Goal: Task Accomplishment & Management: Manage account settings

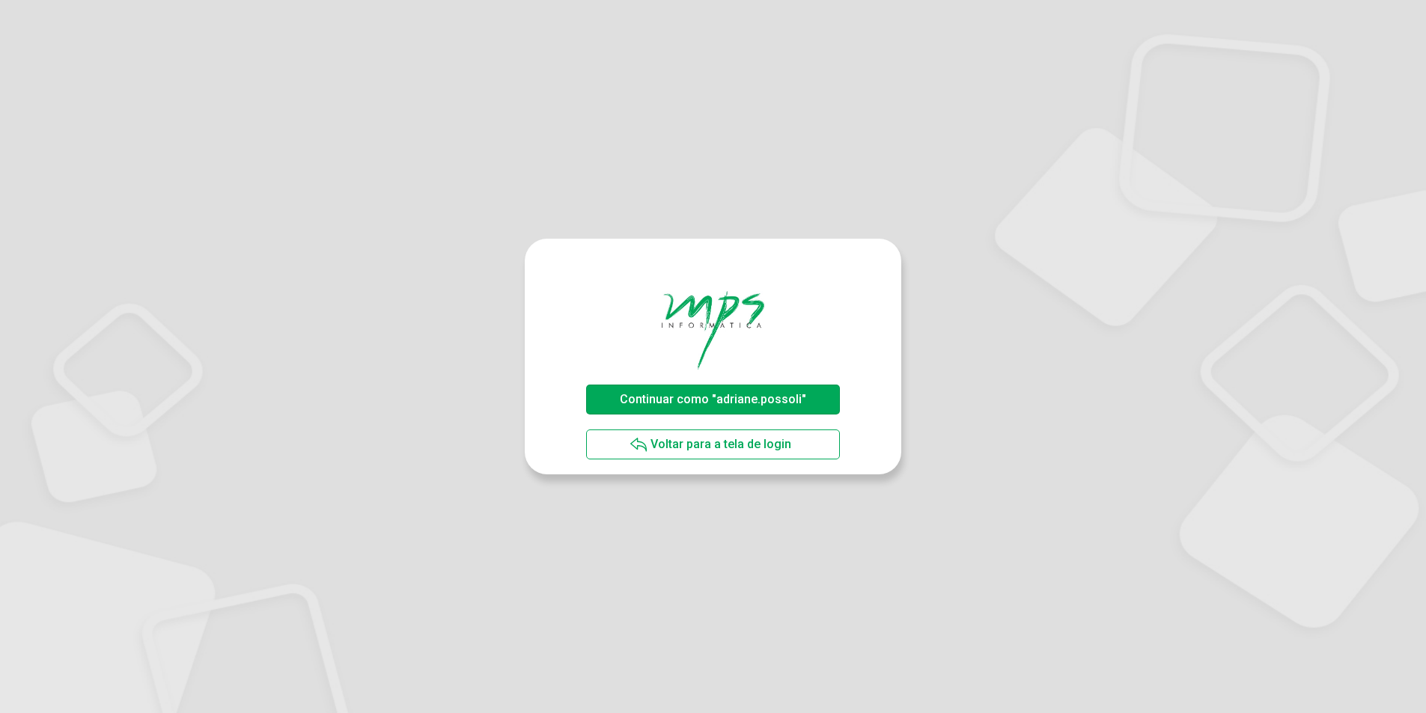
click at [696, 393] on span "Continuar como "adriane.possoli"" at bounding box center [713, 399] width 186 height 14
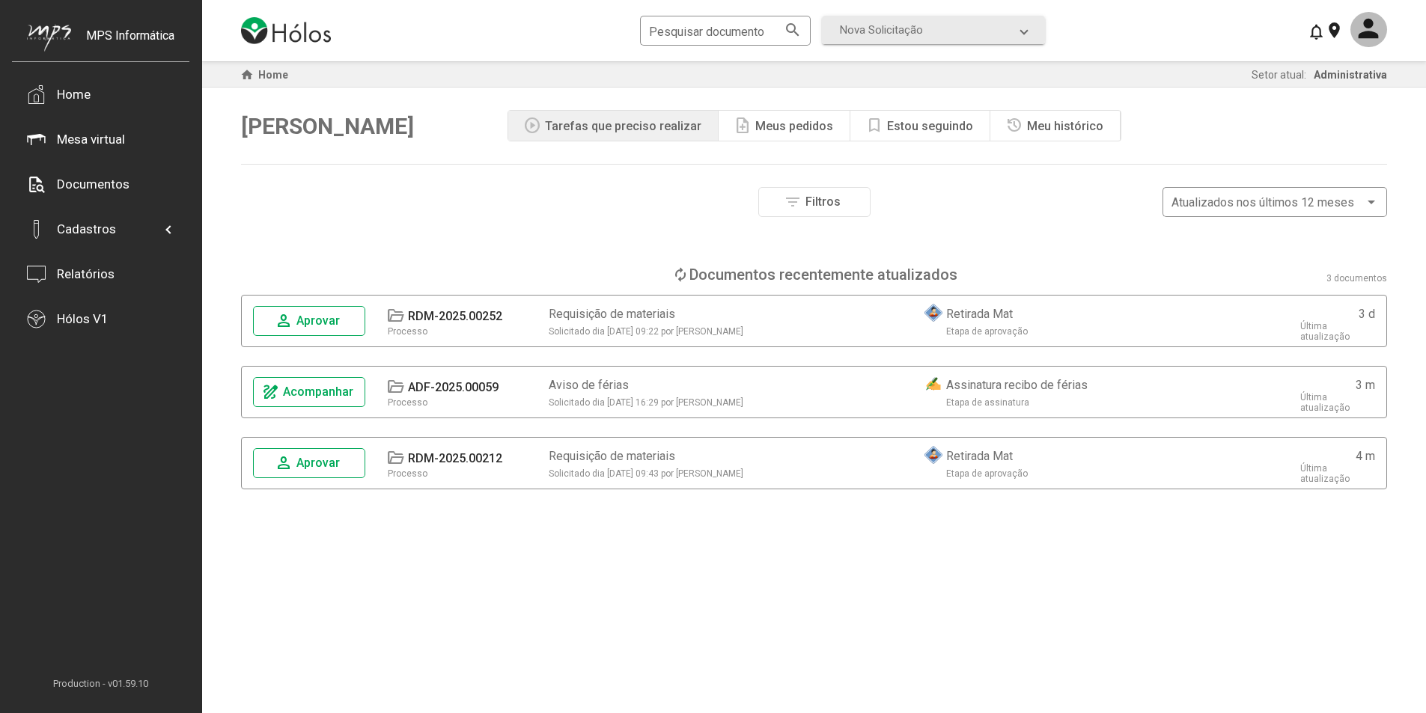
click at [347, 317] on button "person Aprovar" at bounding box center [309, 321] width 112 height 30
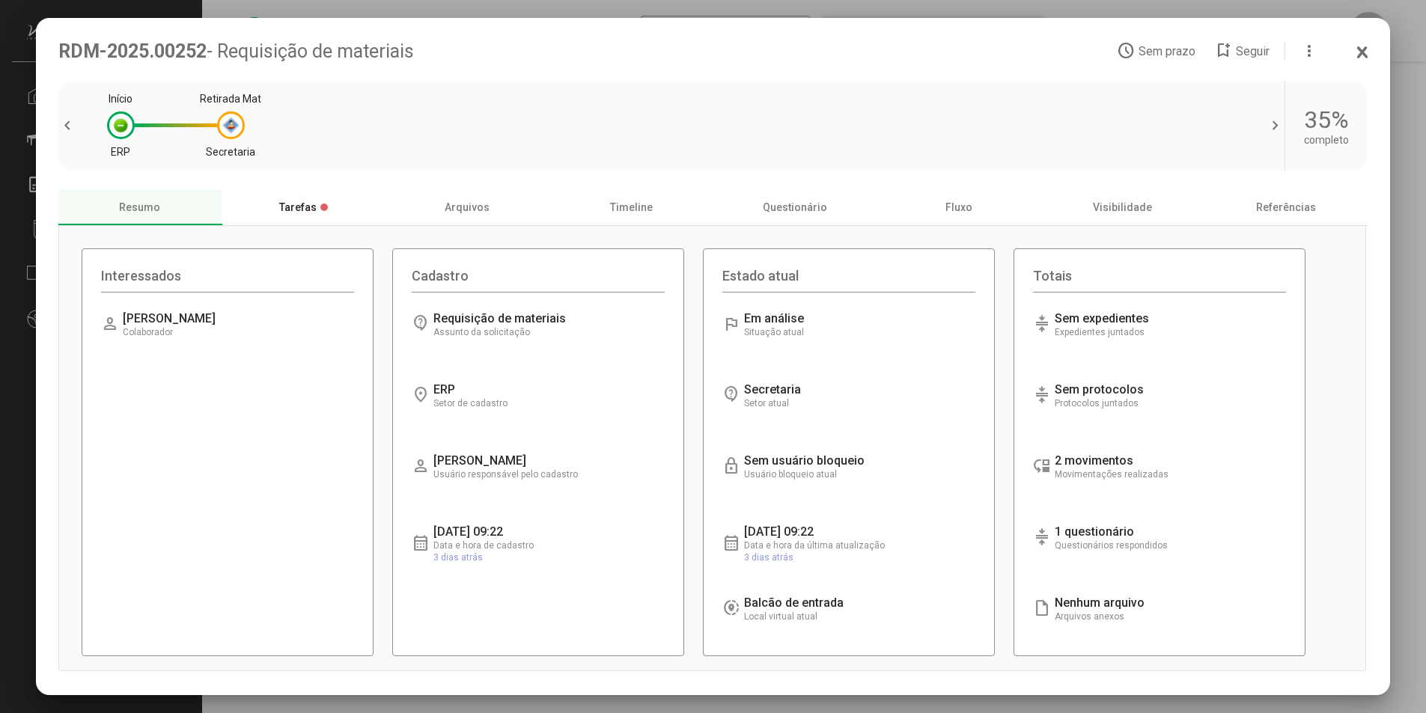
click at [305, 210] on div "Tarefas" at bounding box center [304, 207] width 164 height 36
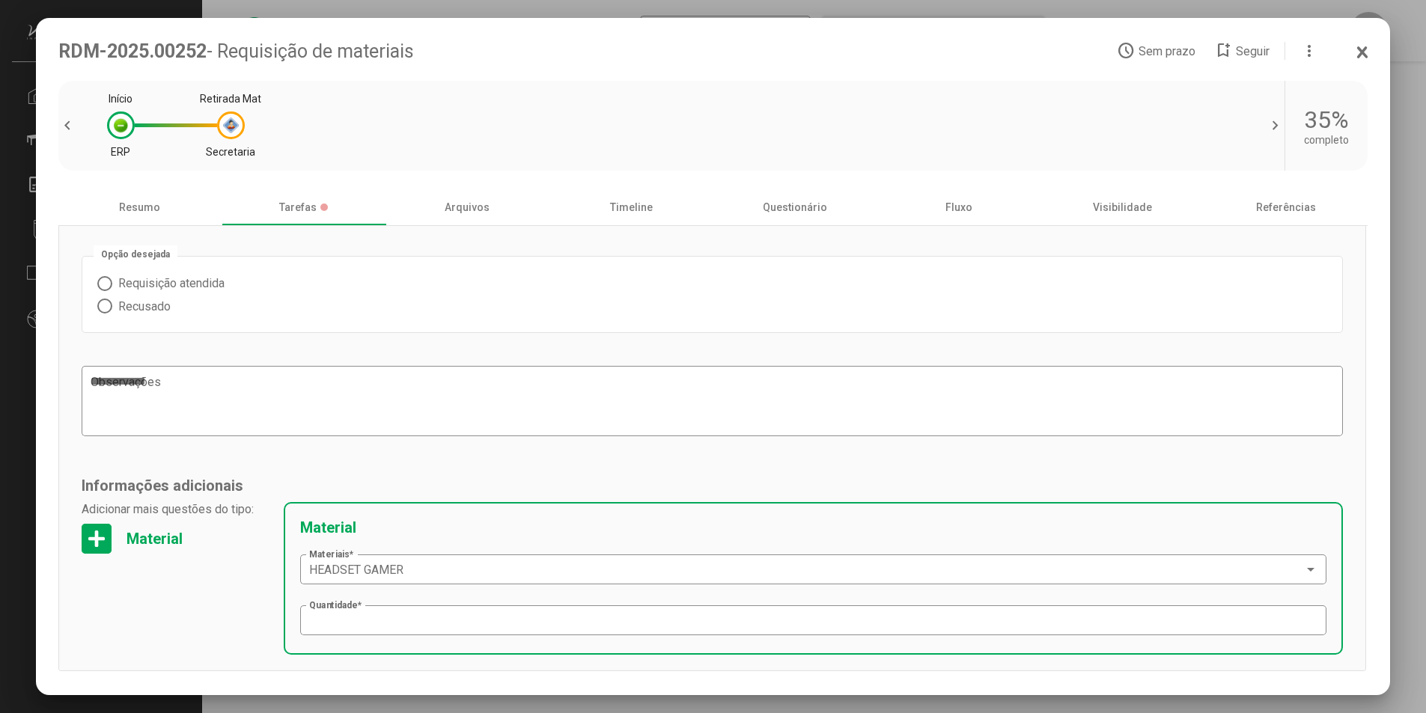
click at [64, 127] on span "chevron_left" at bounding box center [69, 126] width 22 height 18
click at [1363, 49] on icon at bounding box center [1361, 52] width 7 height 10
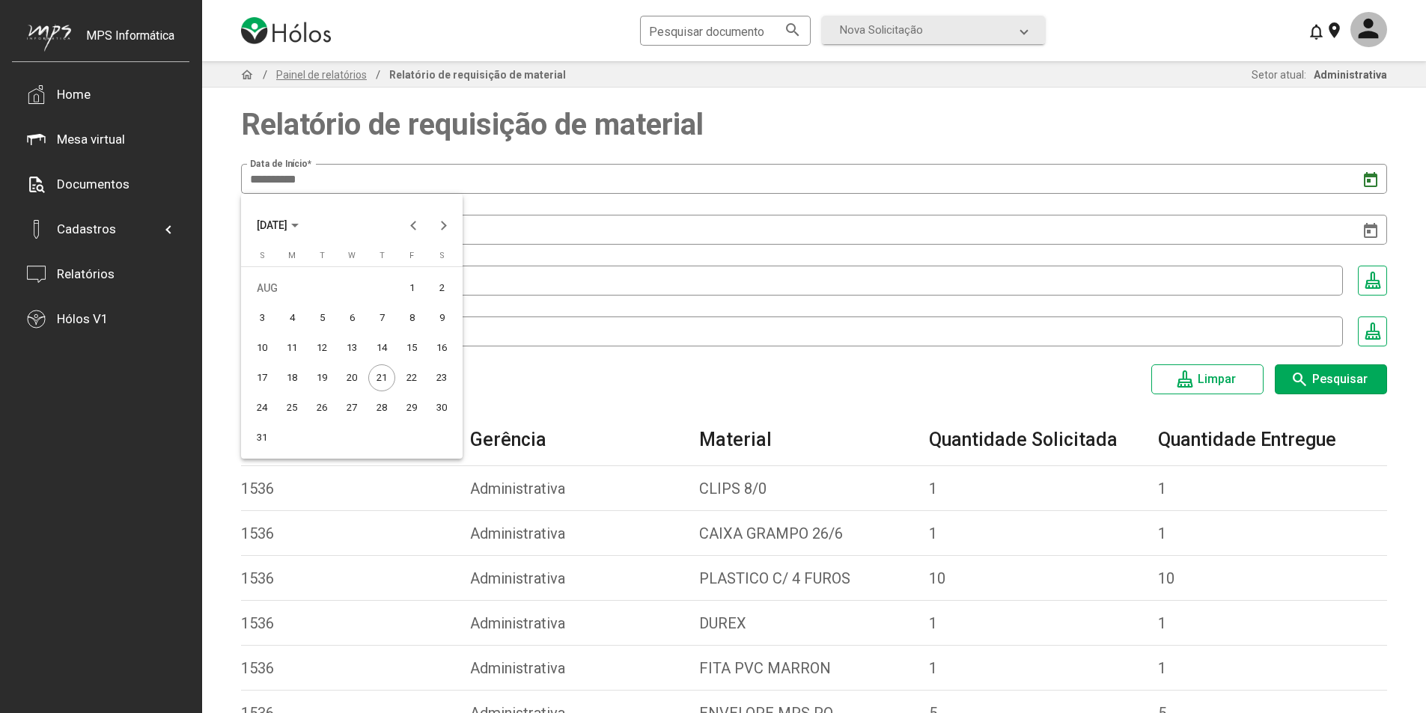
type input "**********"
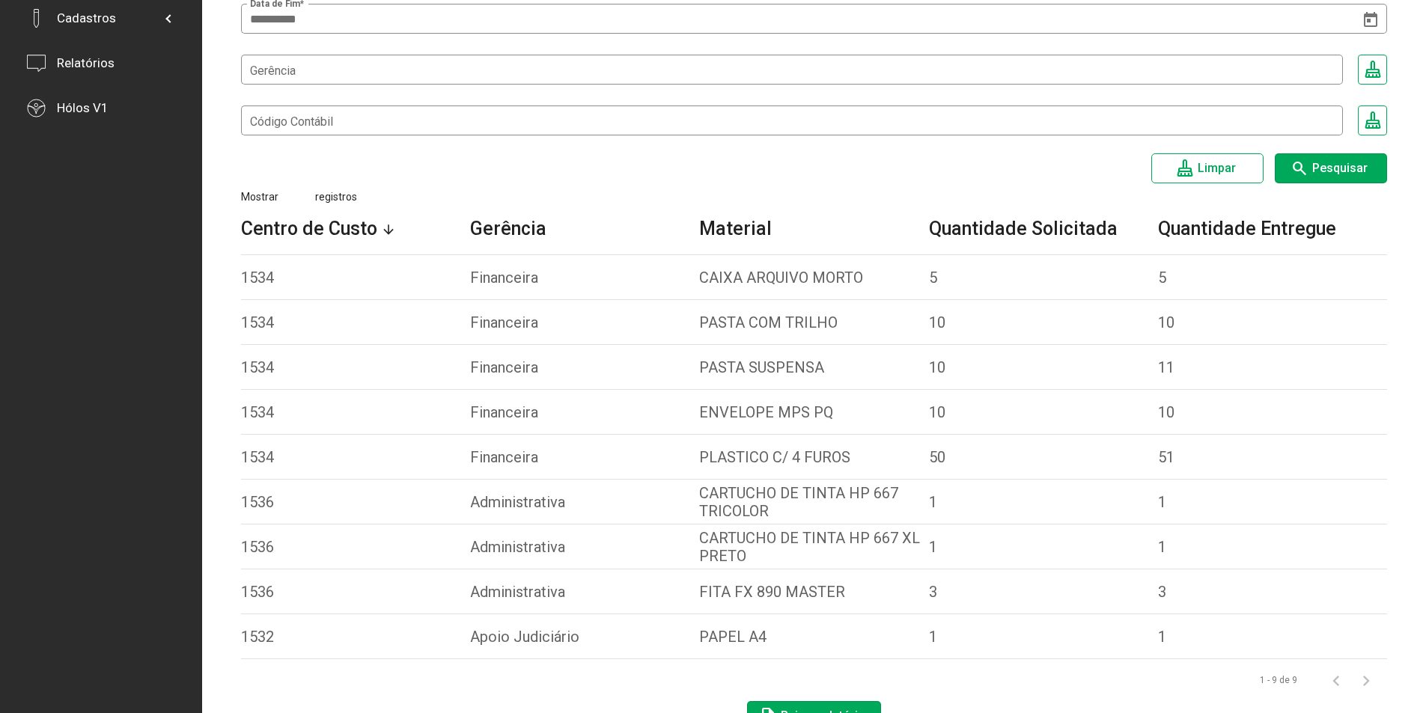
scroll to position [251, 0]
